Goal: Task Accomplishment & Management: Use online tool/utility

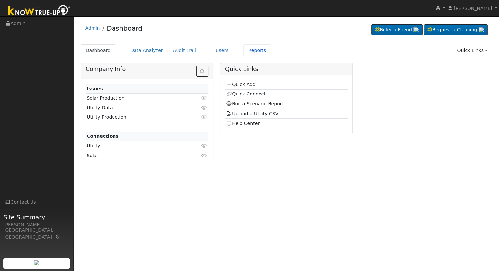
click at [244, 51] on link "Reports" at bounding box center [257, 50] width 28 height 12
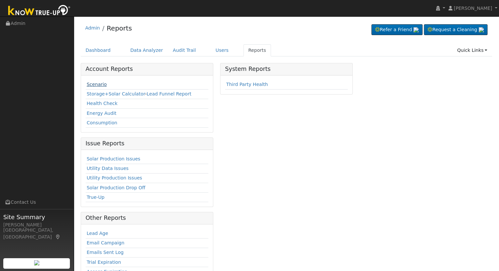
click at [100, 84] on link "Scenario" at bounding box center [97, 84] width 20 height 5
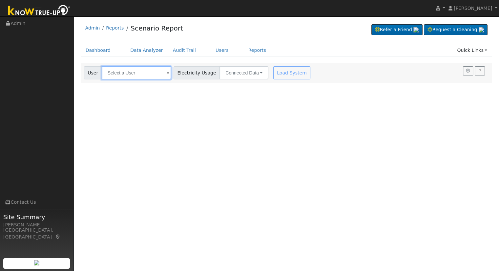
click at [138, 79] on input "text" at bounding box center [137, 72] width 70 height 13
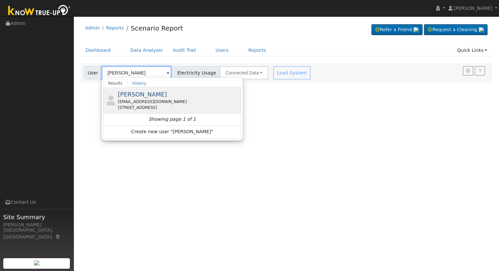
type input "Paul Newton"
click at [143, 94] on span "Paul Newton" at bounding box center [142, 94] width 49 height 7
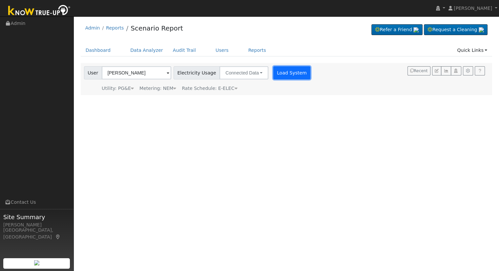
click at [281, 71] on button "Load System" at bounding box center [291, 72] width 37 height 13
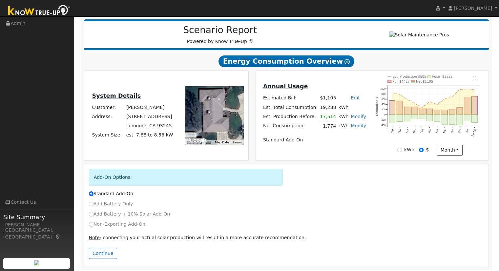
scroll to position [84, 0]
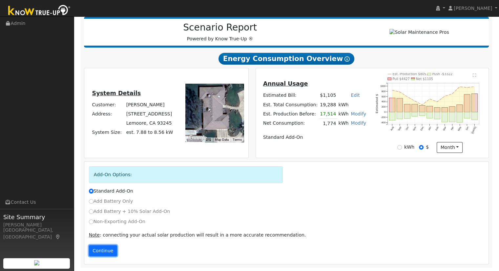
click at [98, 247] on button "Continue" at bounding box center [103, 250] width 28 height 11
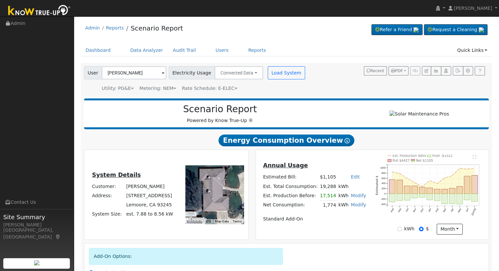
scroll to position [127, 0]
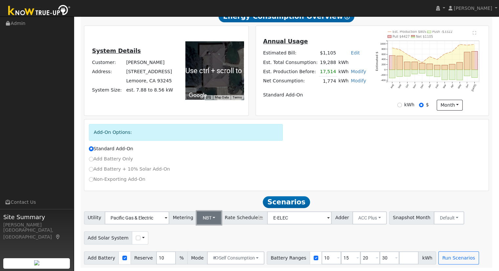
click at [197, 220] on button "NBT" at bounding box center [209, 217] width 25 height 13
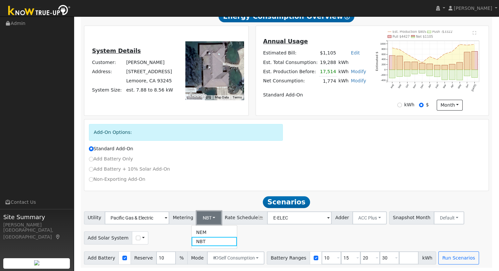
click at [207, 217] on button "NBT" at bounding box center [209, 217] width 25 height 13
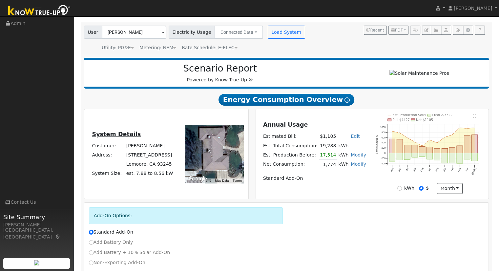
scroll to position [0, 0]
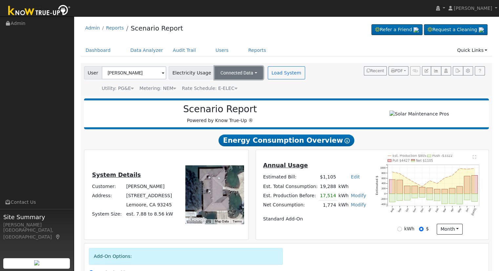
click at [240, 75] on button "Connected Data" at bounding box center [238, 72] width 49 height 13
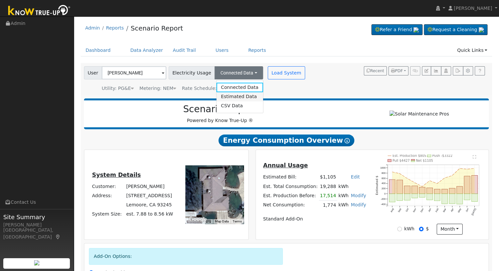
click at [226, 94] on link "Estimated Data" at bounding box center [239, 96] width 47 height 9
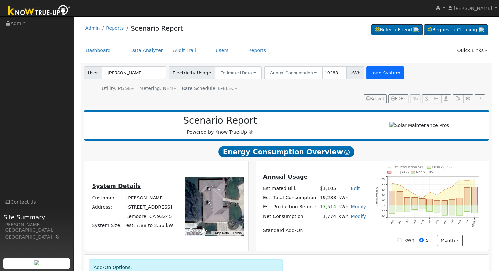
type input "19288"
click at [371, 75] on button "Load System" at bounding box center [384, 72] width 37 height 13
radio input "false"
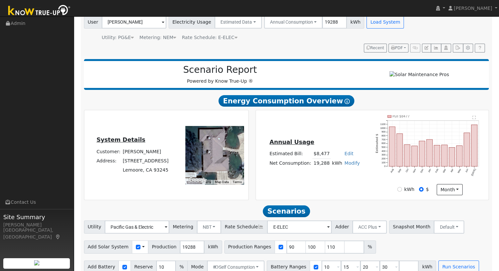
scroll to position [63, 0]
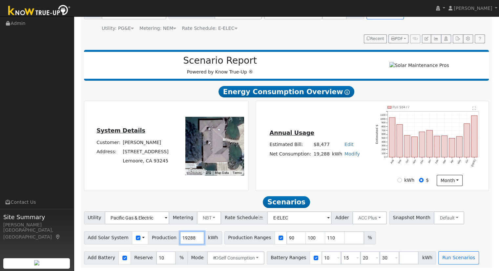
click at [185, 237] on input "19288" at bounding box center [192, 237] width 25 height 13
type input "23500"
click at [274, 238] on div at bounding box center [280, 237] width 12 height 13
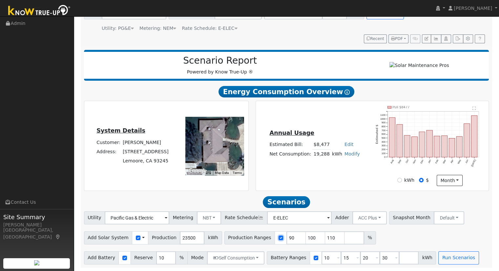
click at [278, 238] on input "checkbox" at bounding box center [280, 237] width 5 height 5
checkbox input "false"
click at [324, 260] on input "10" at bounding box center [331, 257] width 20 height 13
type input "15"
type input "20"
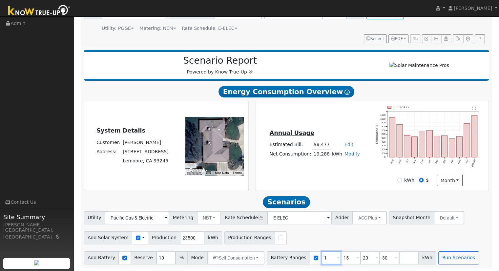
type input "30"
type input "20"
type input "30"
type input "3"
type input "27"
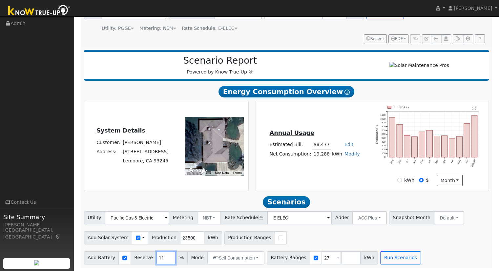
click at [161, 257] on input "11" at bounding box center [166, 257] width 20 height 13
click at [158, 257] on input "11" at bounding box center [166, 257] width 20 height 13
click at [165, 260] on input "10" at bounding box center [166, 257] width 20 height 13
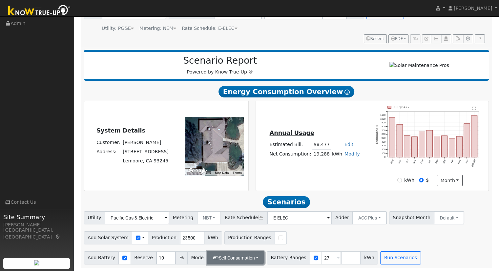
drag, startPoint x: 241, startPoint y: 259, endPoint x: 223, endPoint y: 262, distance: 17.9
click at [223, 262] on button "Self Consumption" at bounding box center [235, 257] width 57 height 13
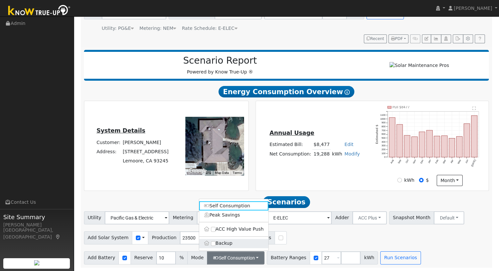
click at [230, 245] on label "Backup" at bounding box center [233, 243] width 69 height 9
click at [215, 245] on input "Backup" at bounding box center [213, 243] width 5 height 5
type input "20"
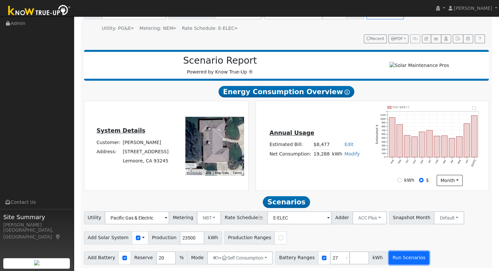
click at [389, 261] on button "Run Scenarios" at bounding box center [409, 257] width 40 height 13
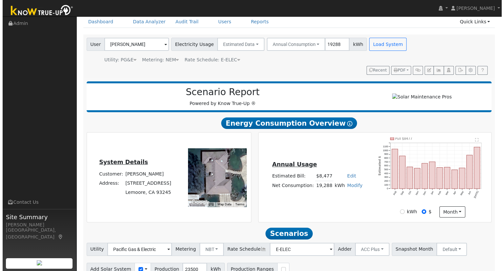
scroll to position [0, 0]
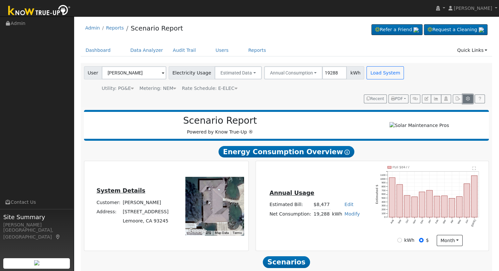
click at [467, 101] on button "button" at bounding box center [468, 98] width 10 height 9
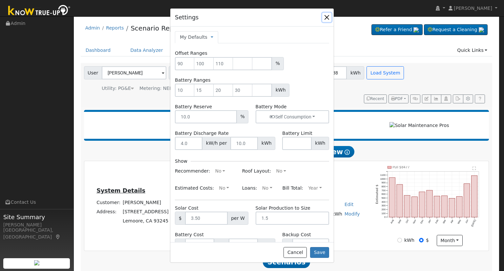
click at [326, 14] on button "button" at bounding box center [326, 17] width 9 height 9
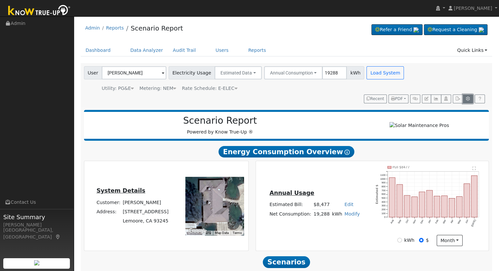
click at [468, 100] on icon "button" at bounding box center [467, 99] width 5 height 4
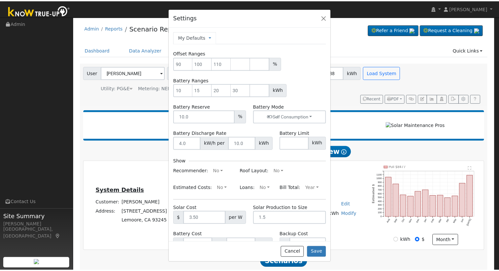
scroll to position [47, 0]
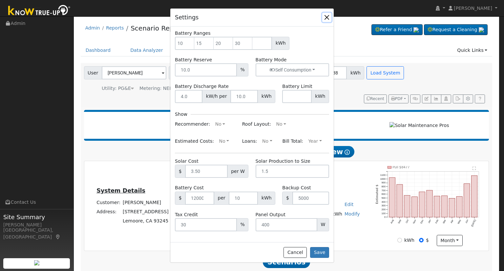
click at [325, 18] on button "button" at bounding box center [326, 17] width 9 height 9
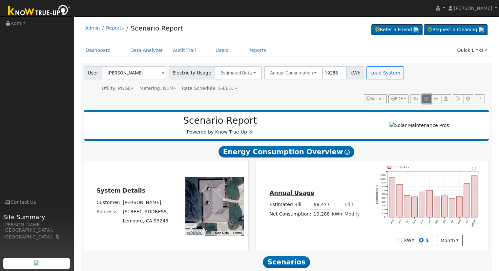
click at [428, 97] on icon "button" at bounding box center [426, 99] width 4 height 4
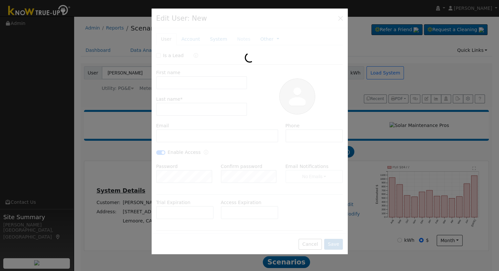
type input "Paul"
type input "Newton"
type input "paulnewton51@gmail.com"
type input "559-974-6233"
checkbox input "true"
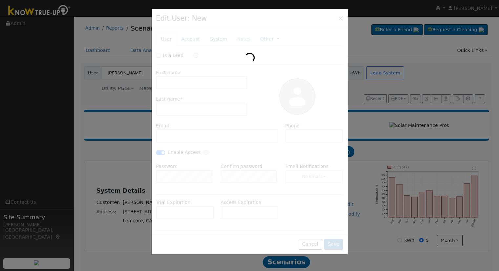
type input "12788 15th Avenue"
type input "Lemoore"
type input "CA"
type input "93245"
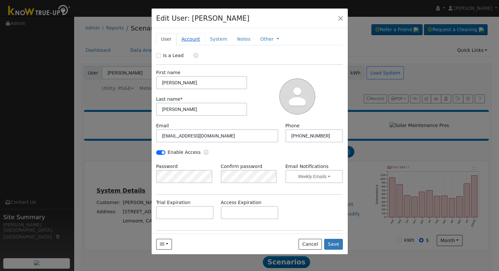
click at [192, 37] on link "Account" at bounding box center [190, 39] width 29 height 12
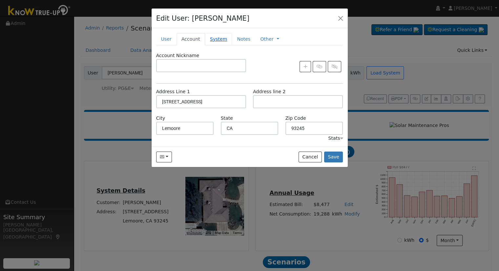
click at [210, 39] on link "System" at bounding box center [218, 39] width 27 height 12
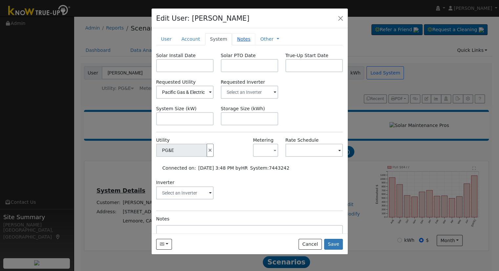
click at [242, 37] on link "Notes" at bounding box center [243, 39] width 23 height 12
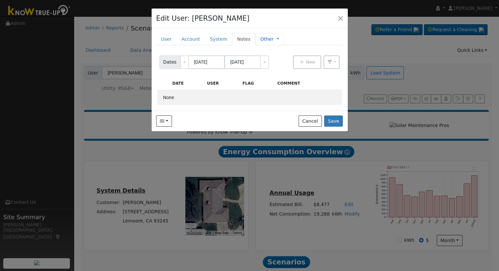
click at [255, 37] on div "Other Management Billing Timeline" at bounding box center [269, 39] width 29 height 12
click at [262, 37] on link "Other" at bounding box center [266, 39] width 13 height 7
click at [340, 18] on button "button" at bounding box center [340, 17] width 9 height 9
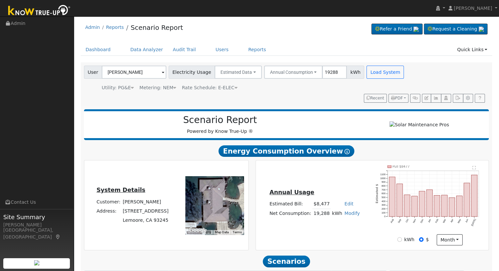
scroll to position [0, 0]
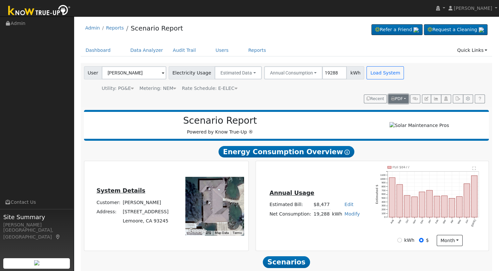
click at [396, 98] on span "PDF" at bounding box center [397, 98] width 12 height 5
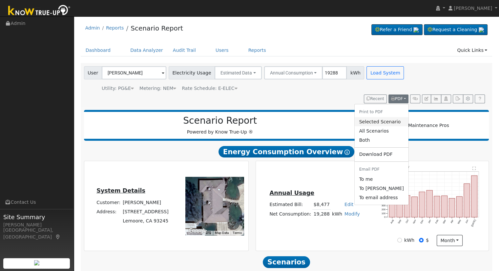
click at [380, 120] on link "Selected Scenario" at bounding box center [381, 121] width 54 height 9
